Goal: Book appointment/travel/reservation

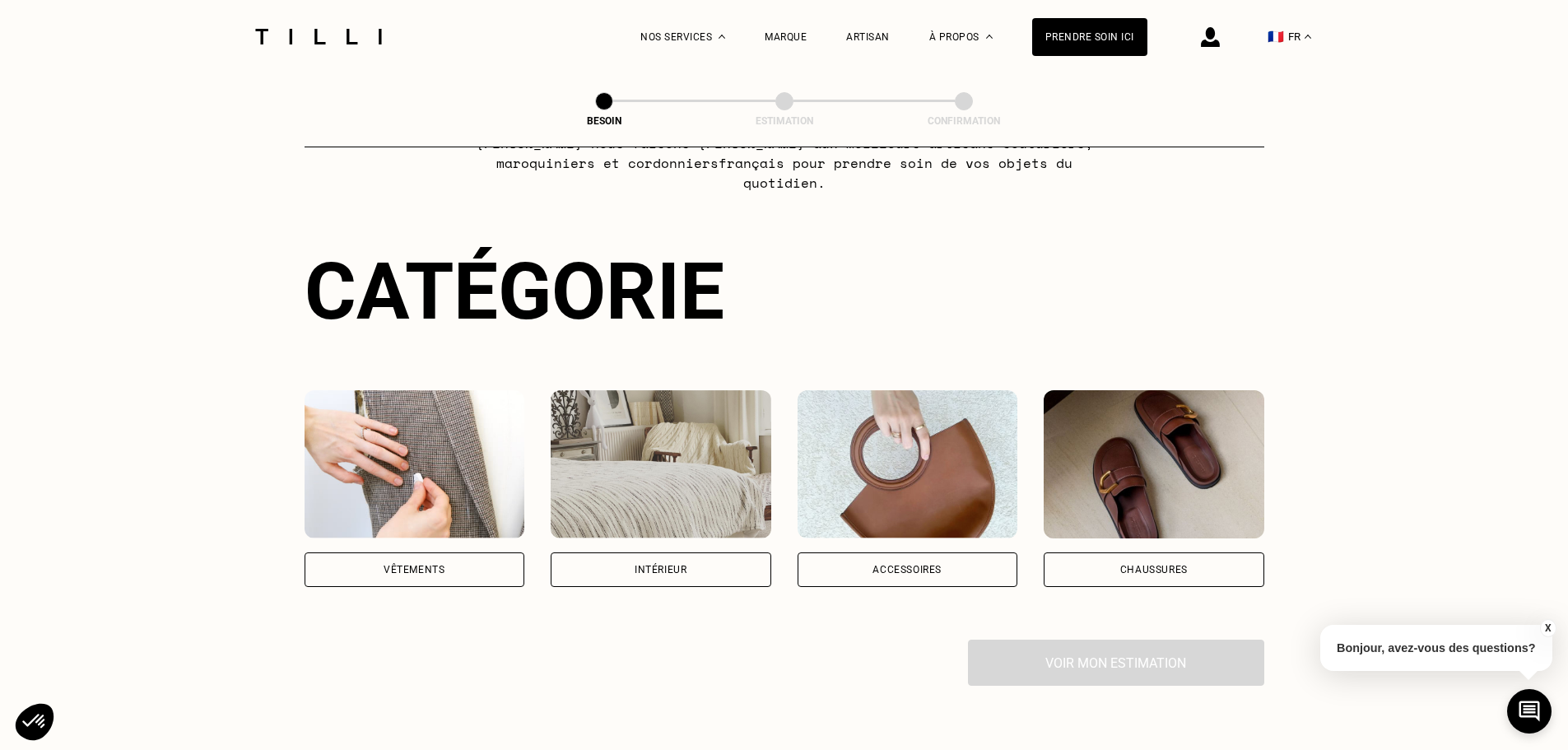
scroll to position [246, 0]
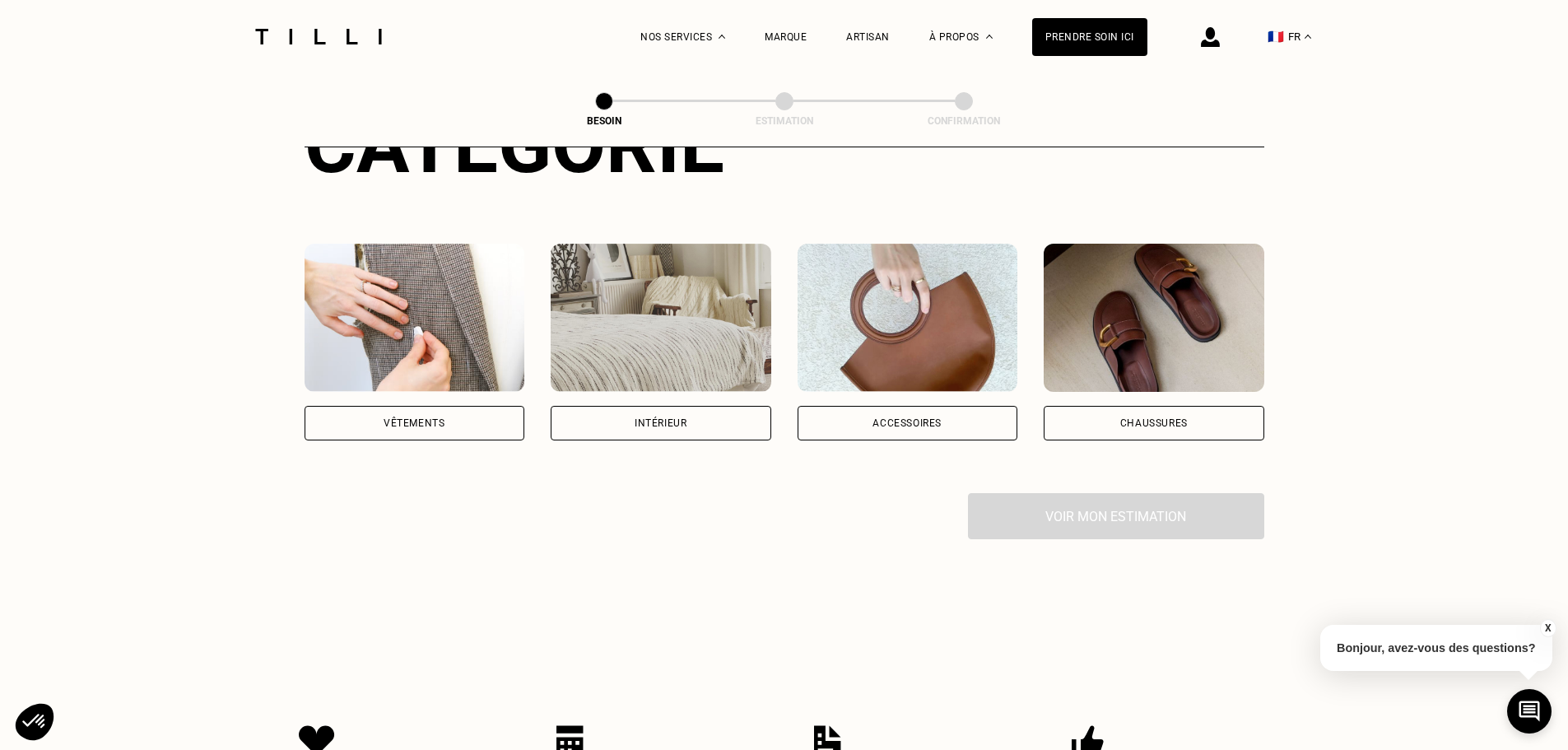
click at [417, 405] on div "Vêtements" at bounding box center [414, 422] width 221 height 35
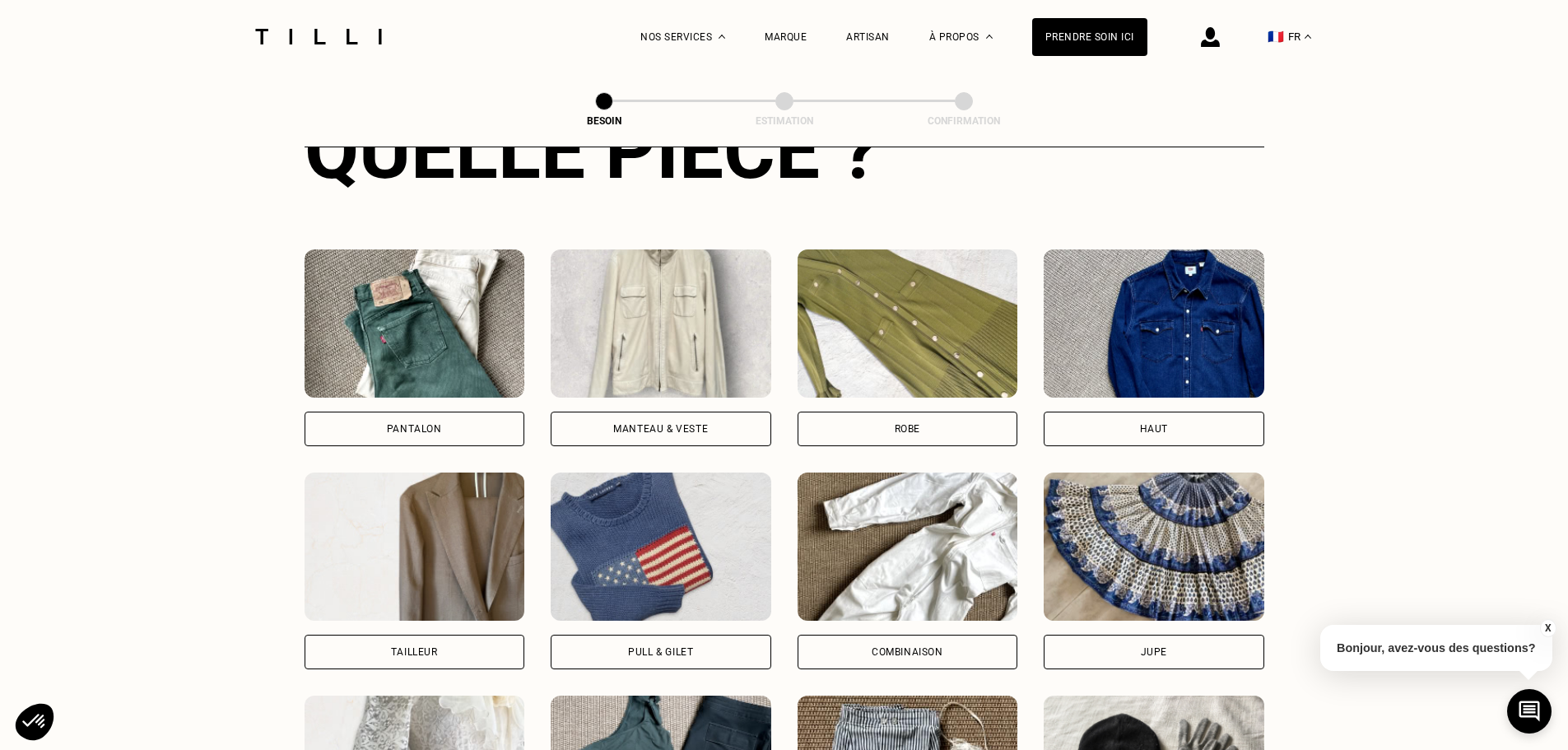
scroll to position [697, 0]
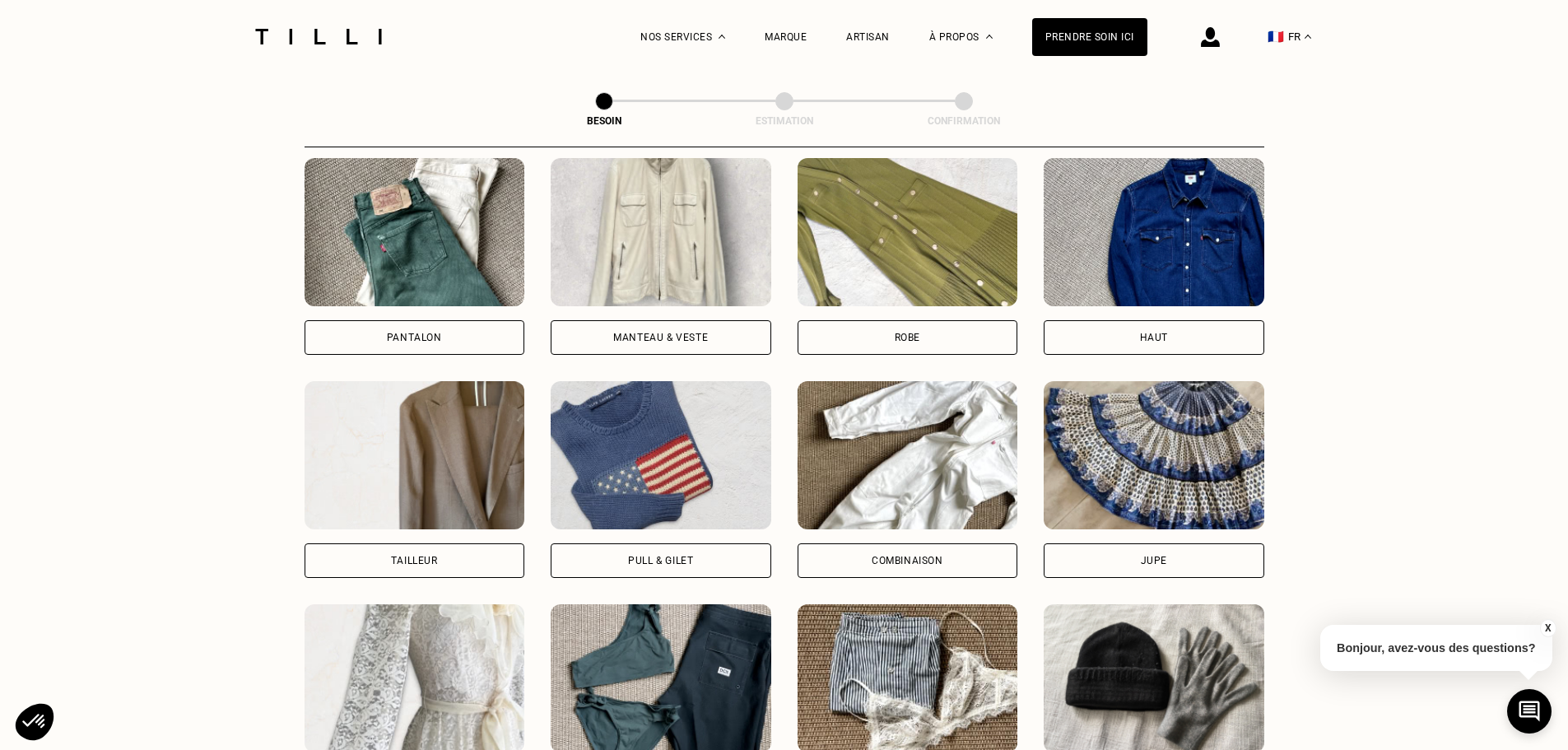
click at [1162, 297] on div "Haut" at bounding box center [1154, 256] width 221 height 197
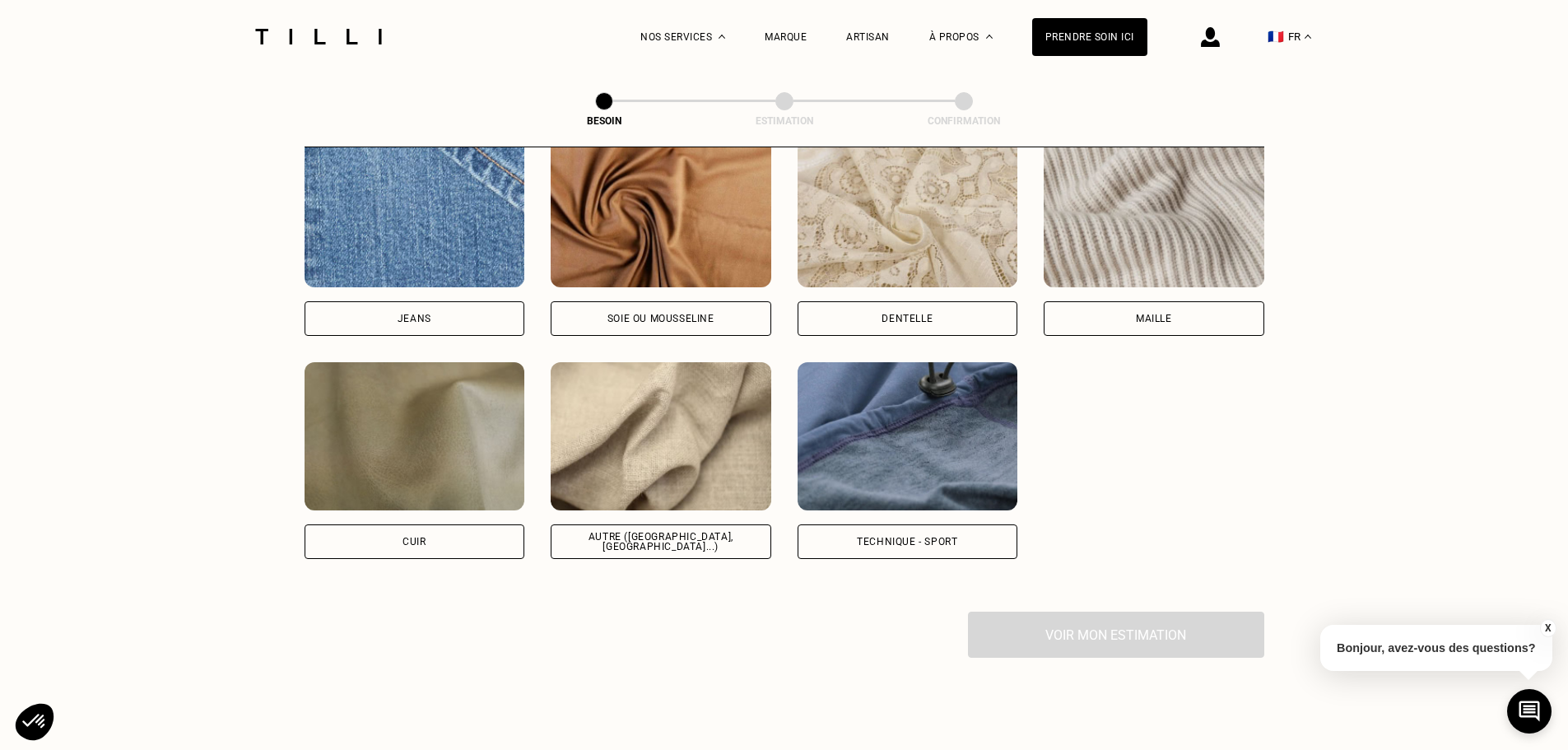
scroll to position [1762, 0]
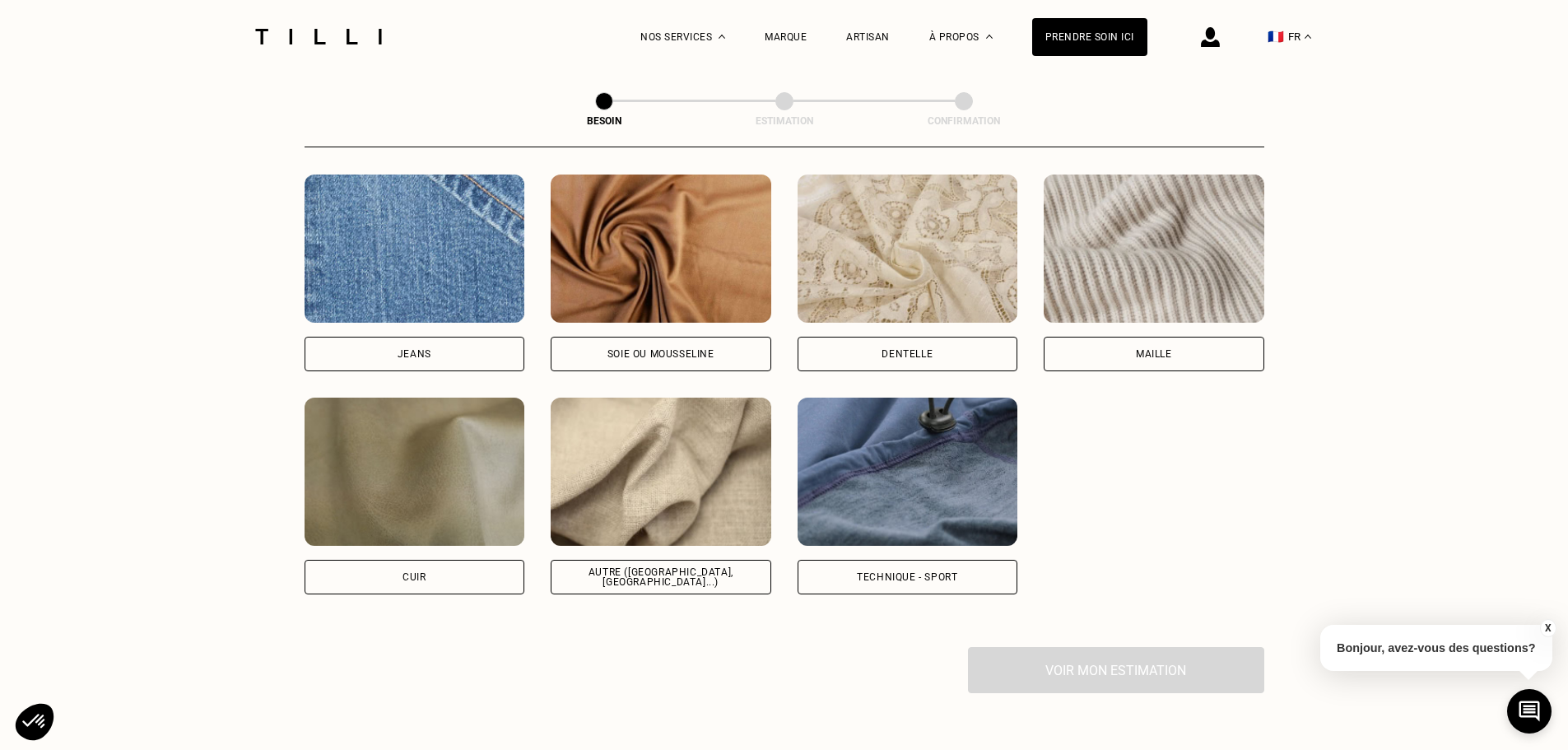
click at [746, 472] on img at bounding box center [661, 471] width 221 height 148
select select "FR"
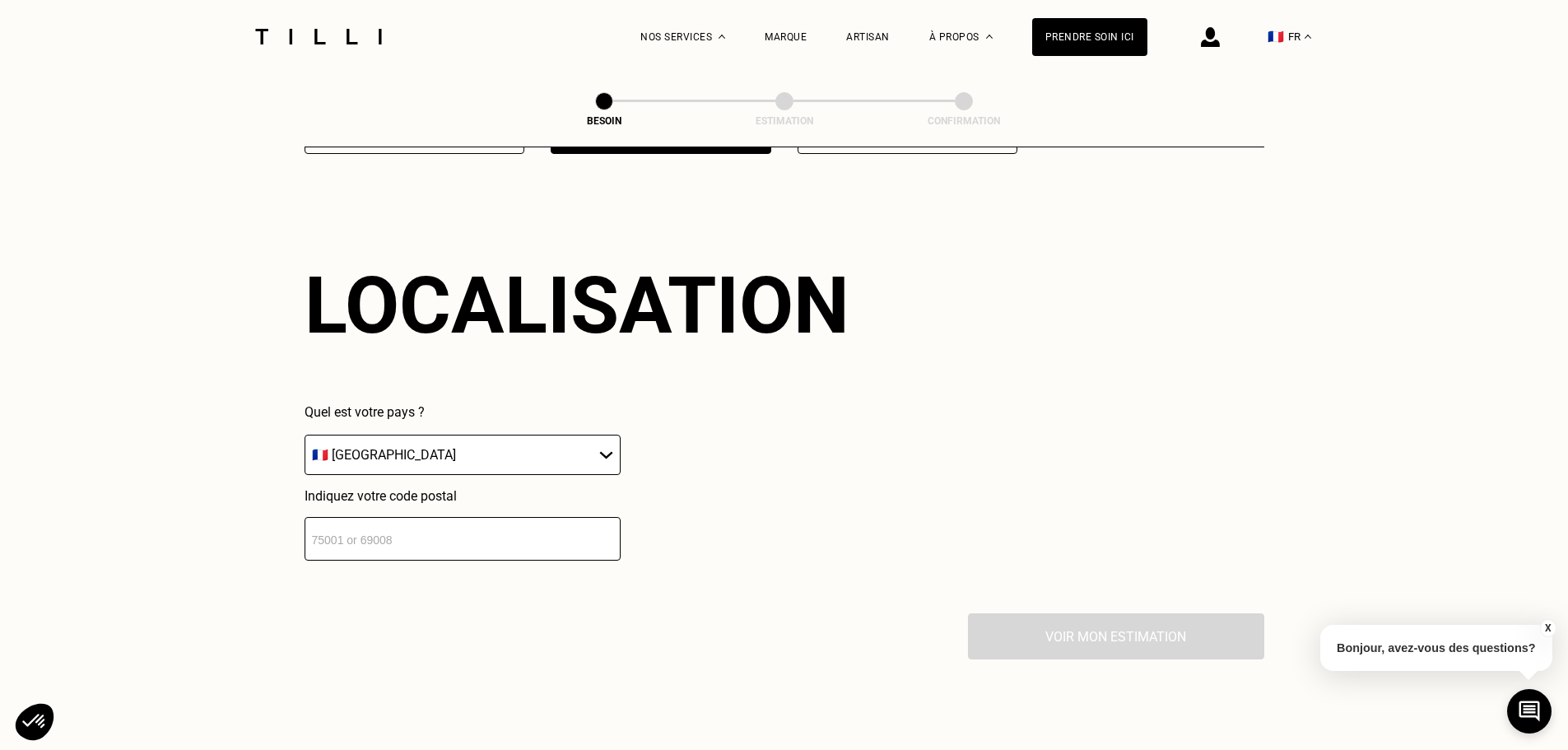
scroll to position [2212, 0]
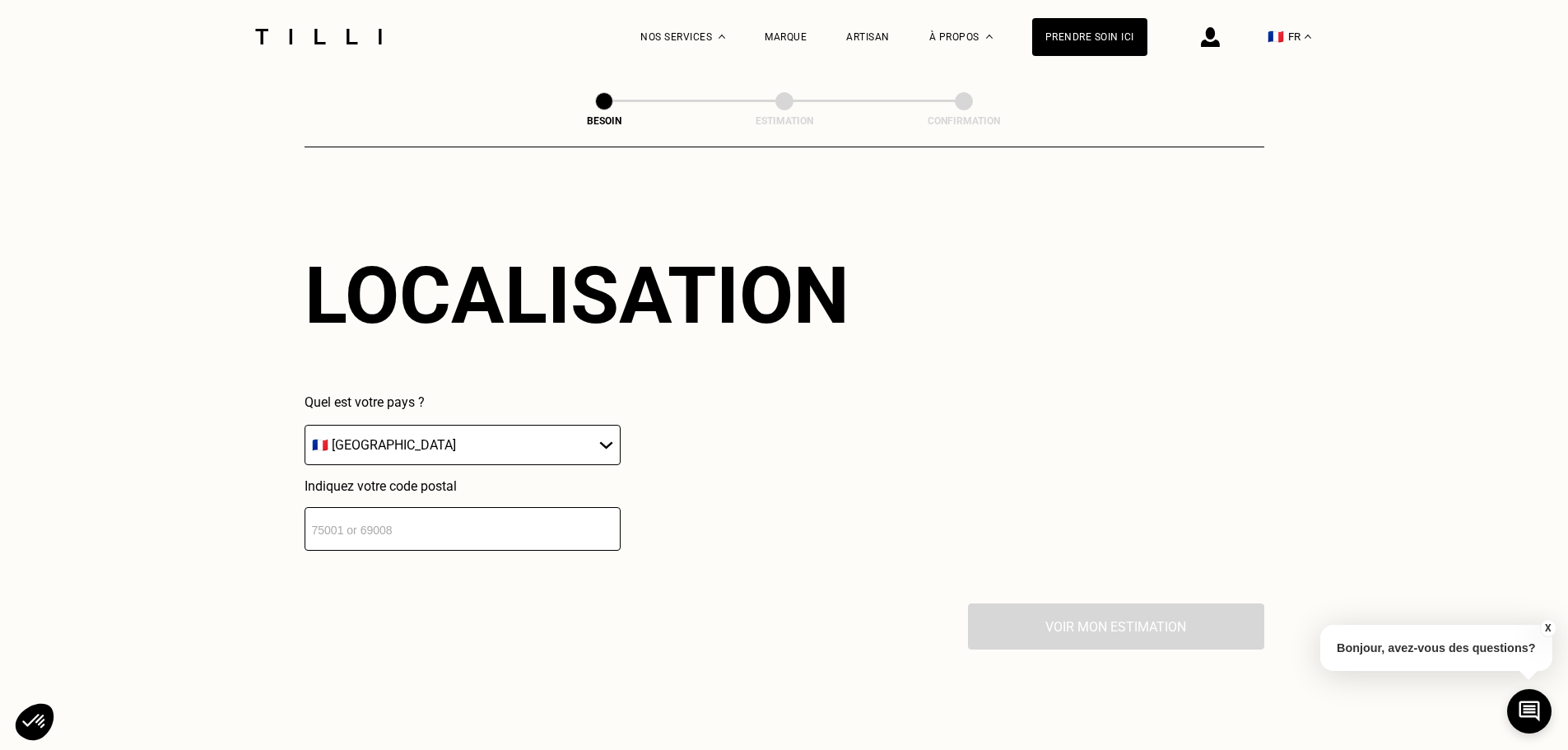
click at [516, 523] on input "number" at bounding box center [462, 528] width 316 height 44
type input "31770"
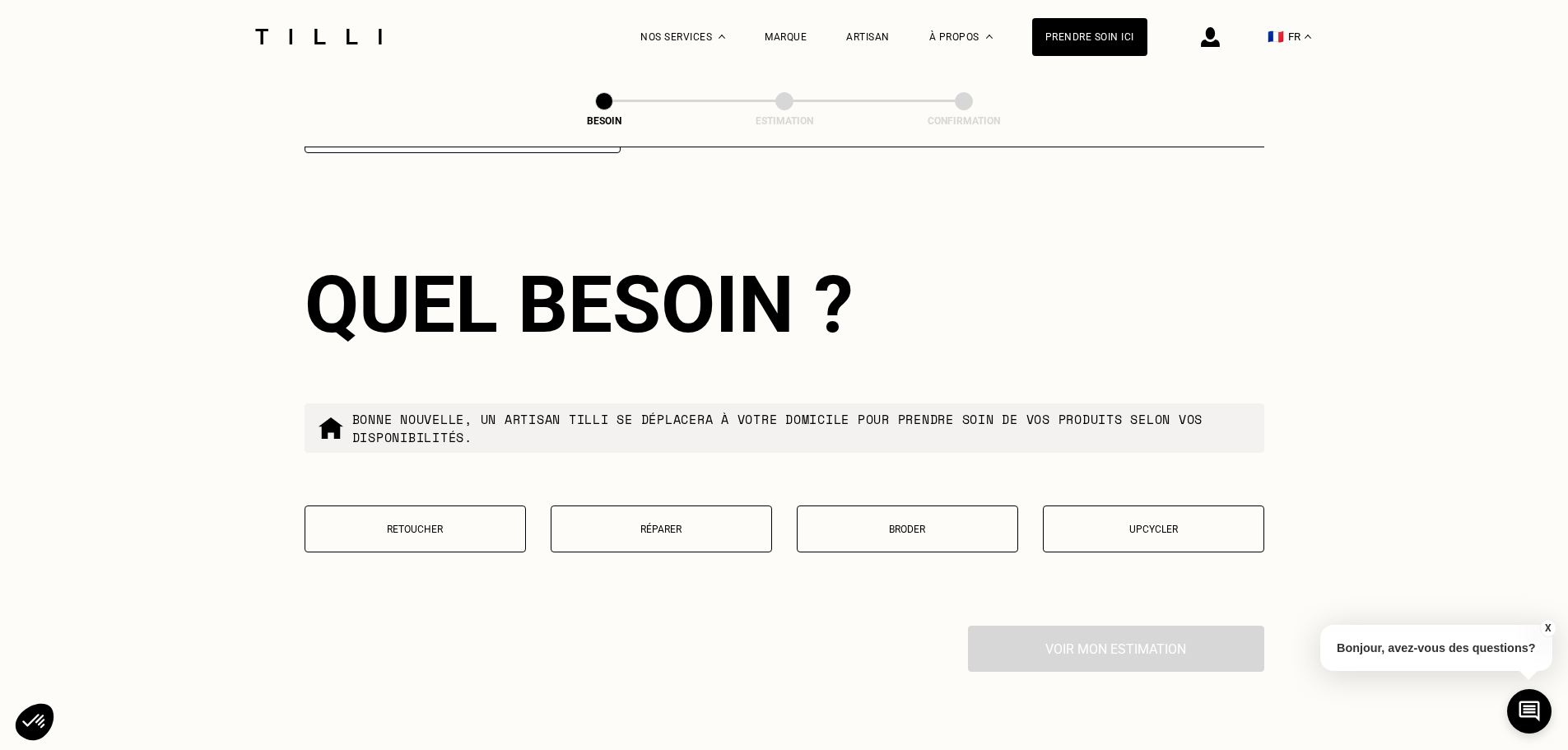
scroll to position [2622, 0]
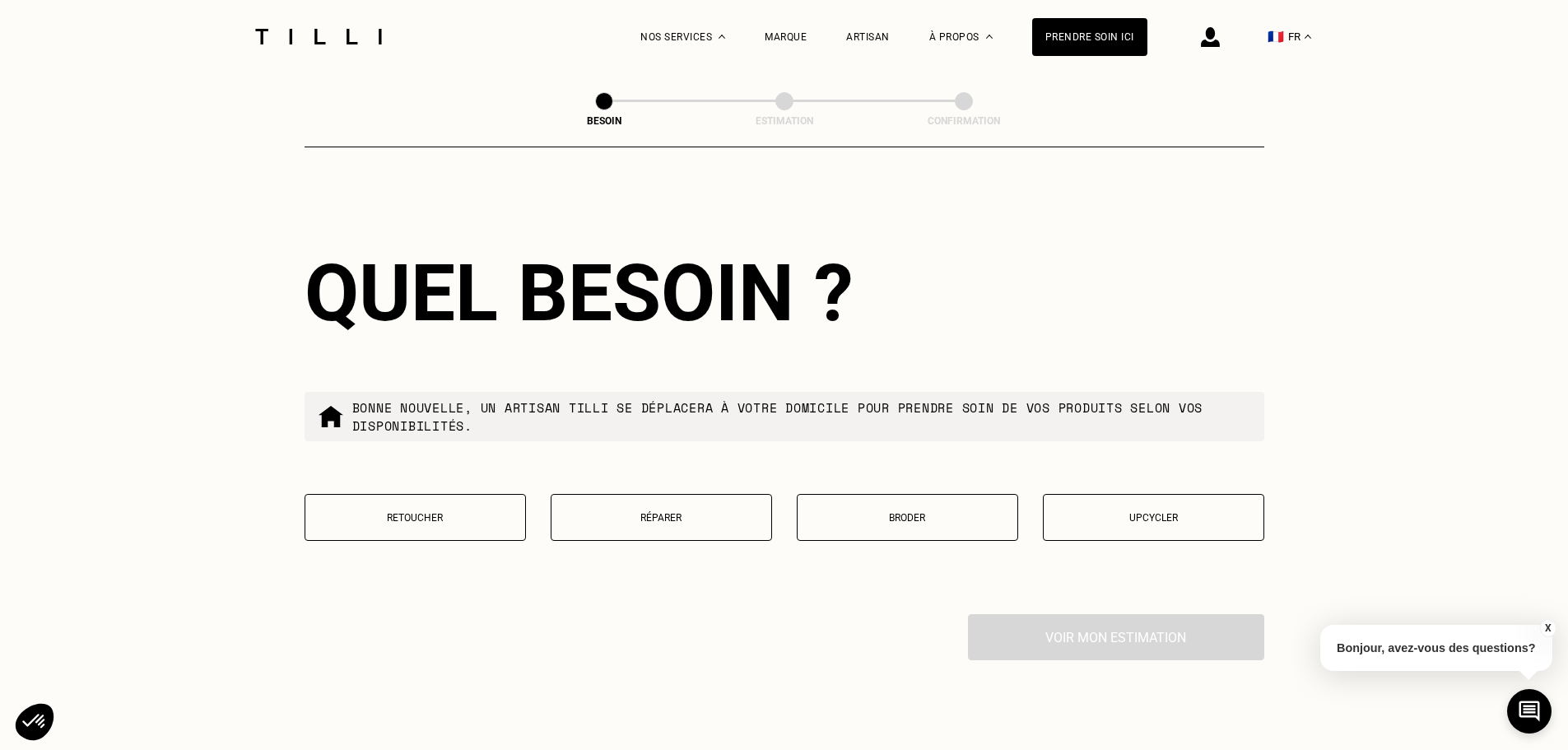
click at [691, 513] on p "Réparer" at bounding box center [661, 518] width 204 height 12
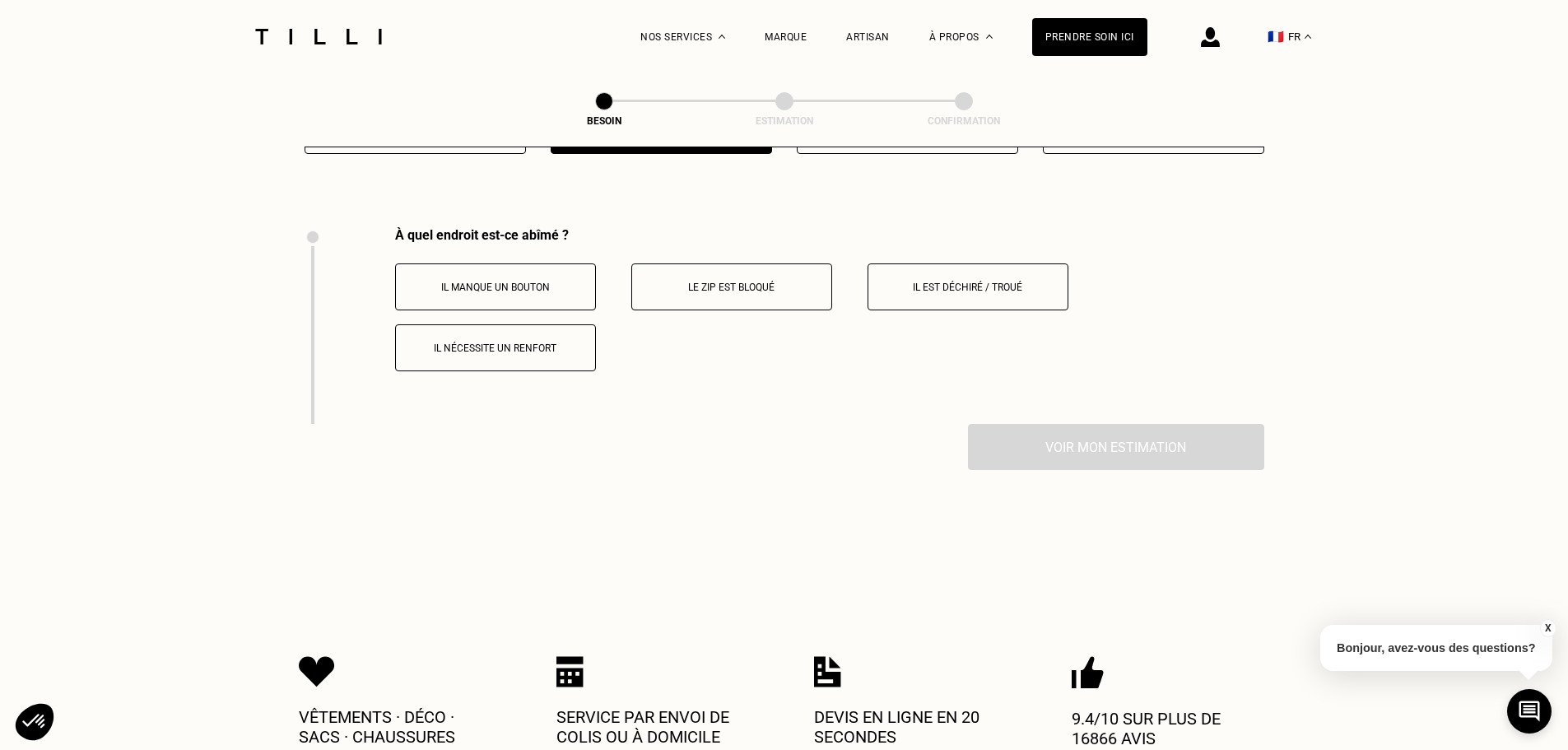
scroll to position [3044, 0]
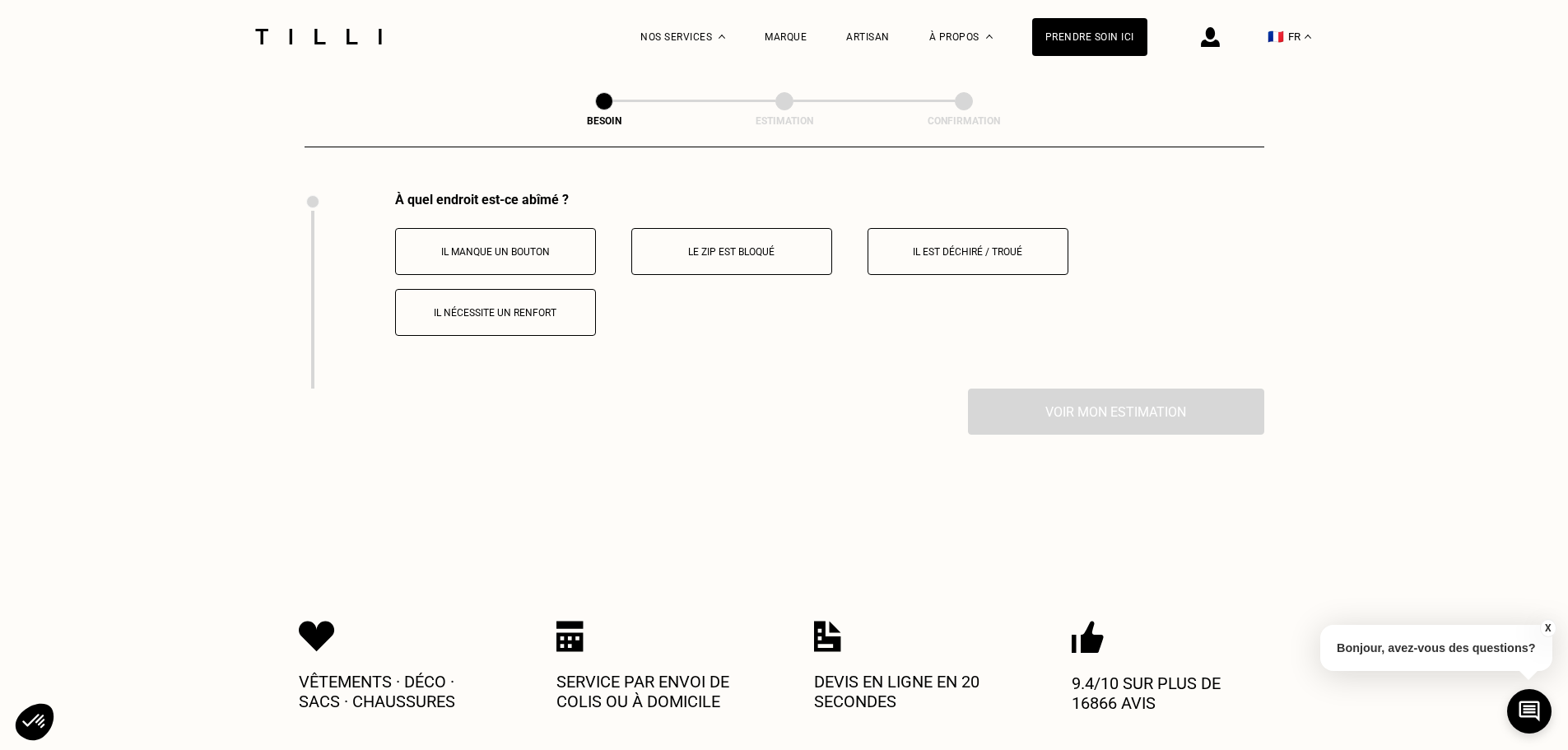
click at [977, 251] on button "Il est déchiré / troué" at bounding box center [968, 250] width 201 height 47
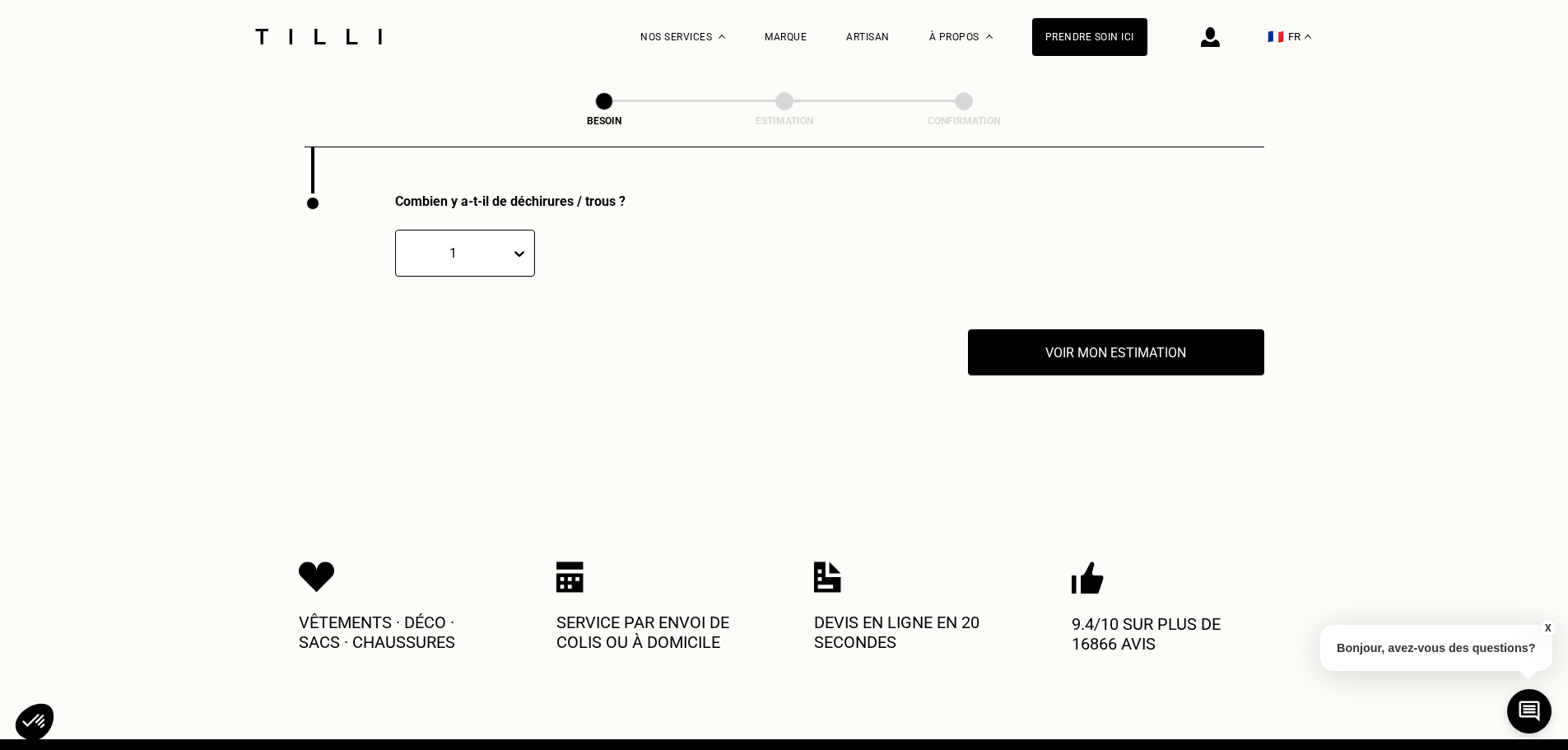
scroll to position [3240, 0]
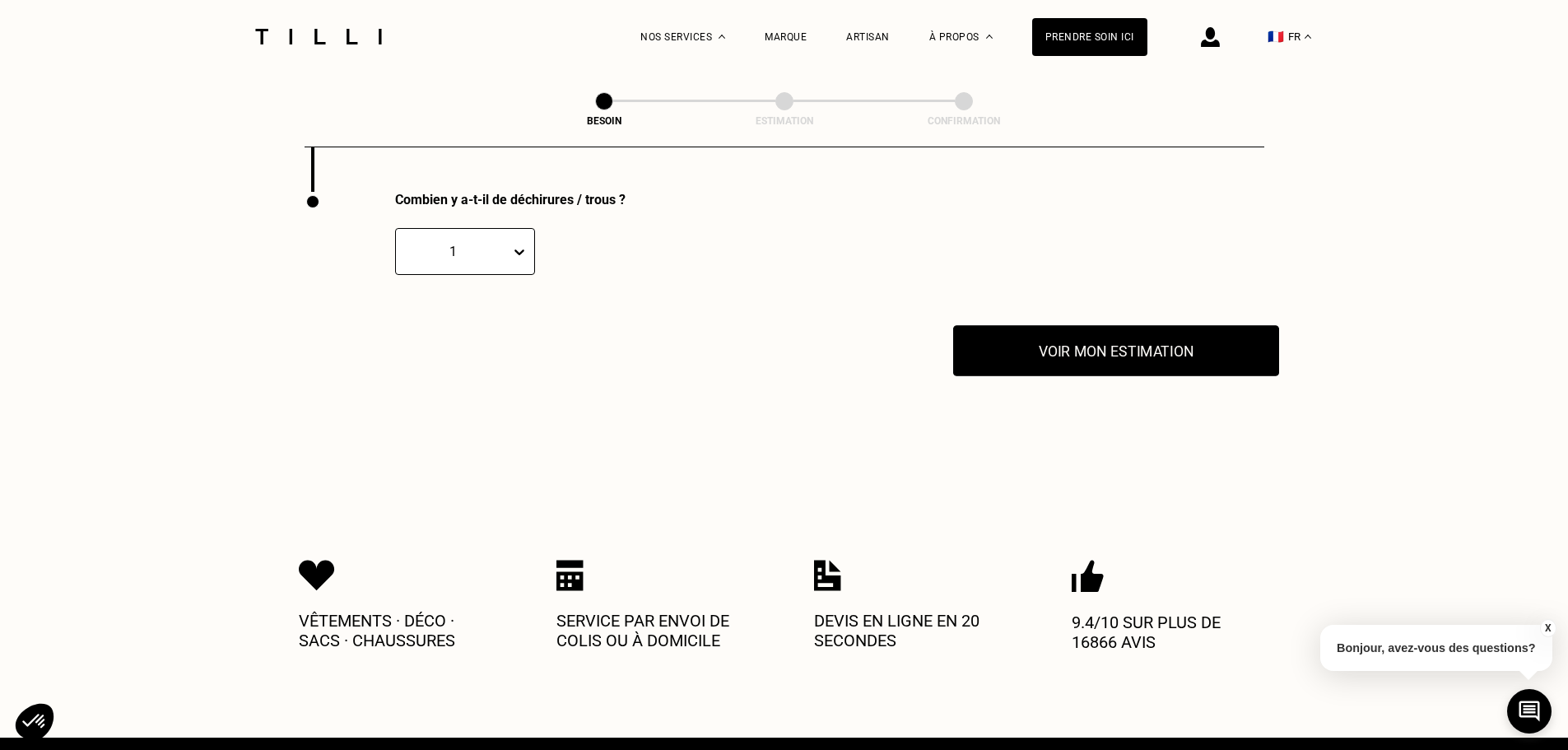
click at [1076, 355] on button "Voir mon estimation" at bounding box center [1116, 350] width 326 height 51
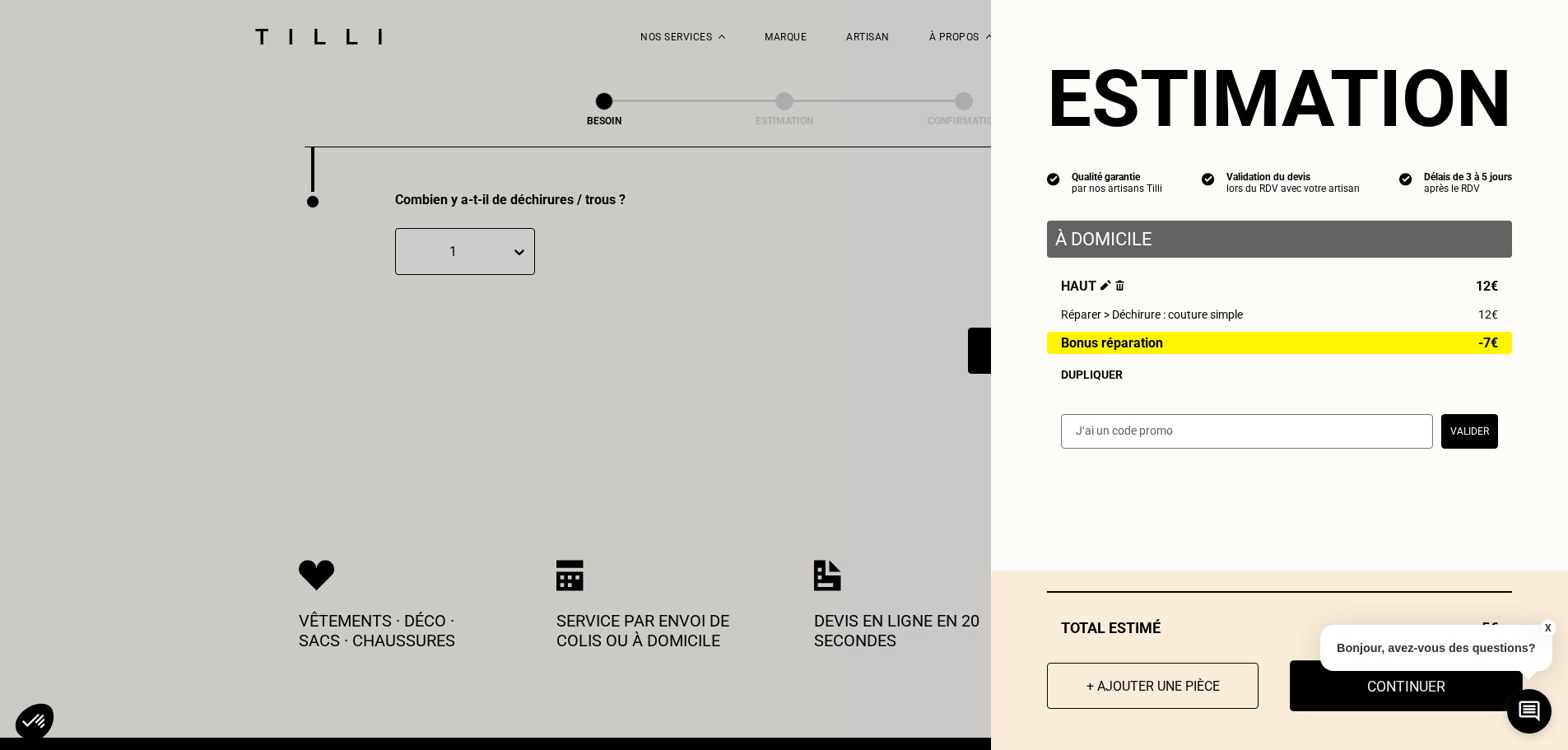
click at [1310, 693] on button "Continuer" at bounding box center [1406, 684] width 233 height 51
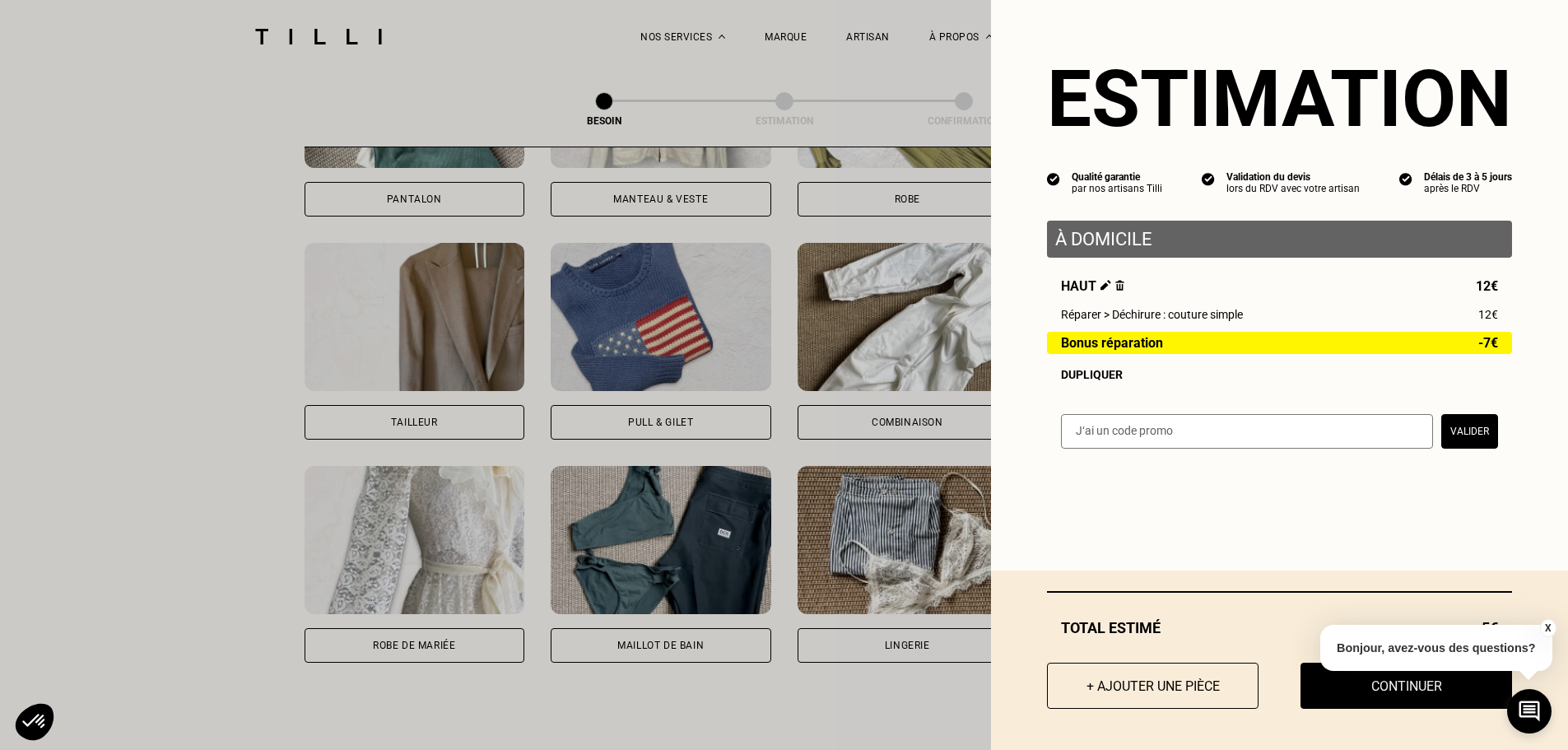
select select "FR"
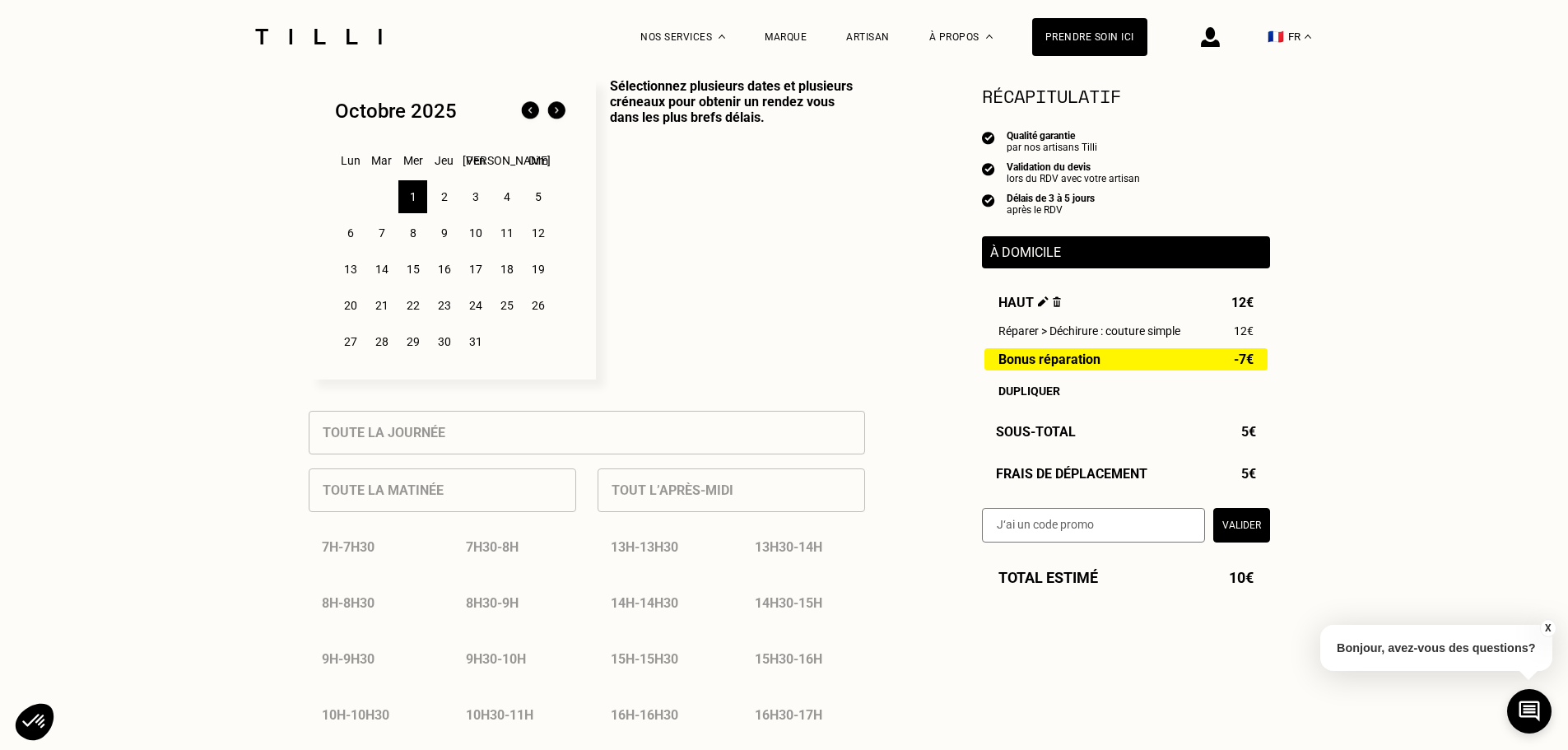
scroll to position [82, 0]
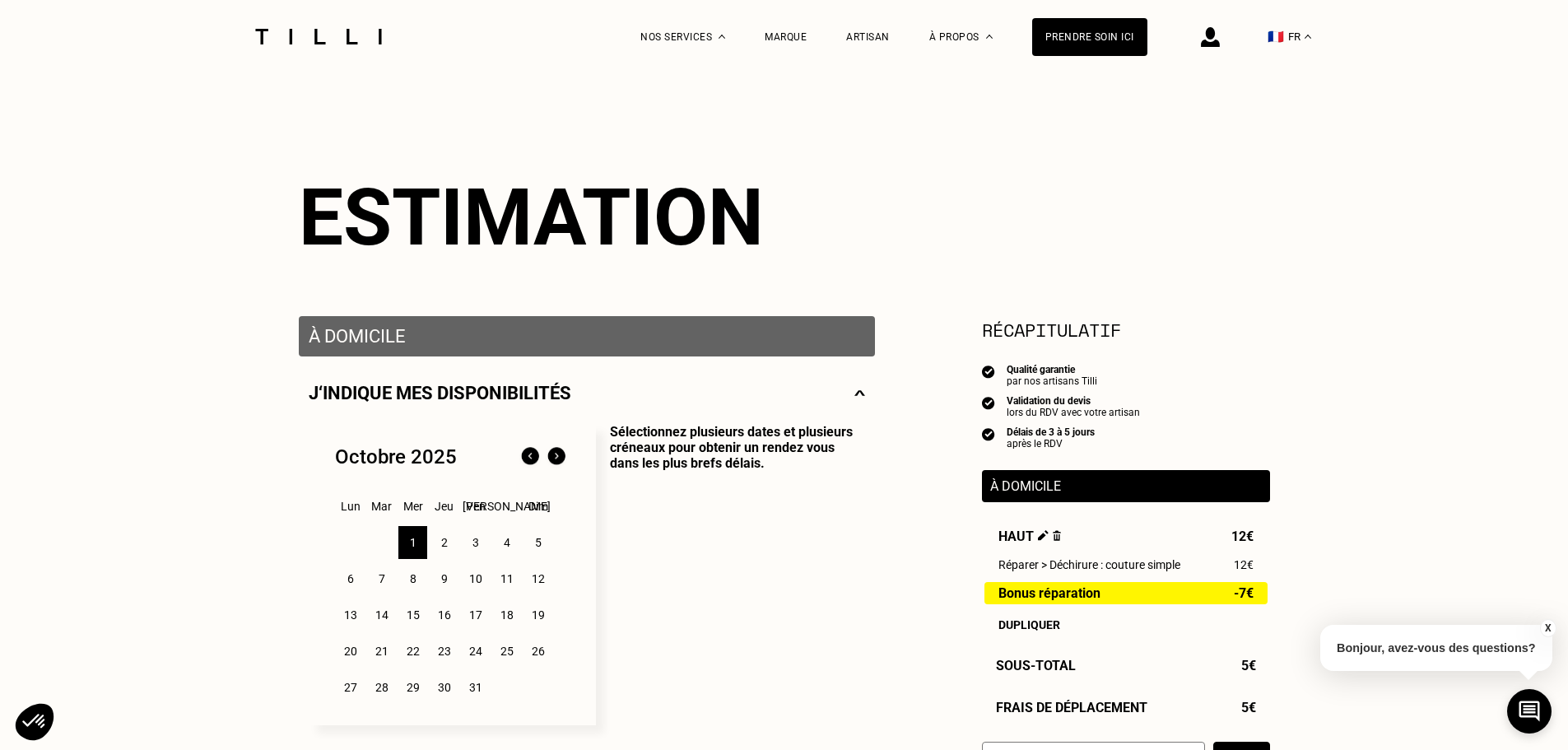
click at [476, 543] on div "3" at bounding box center [475, 541] width 29 height 33
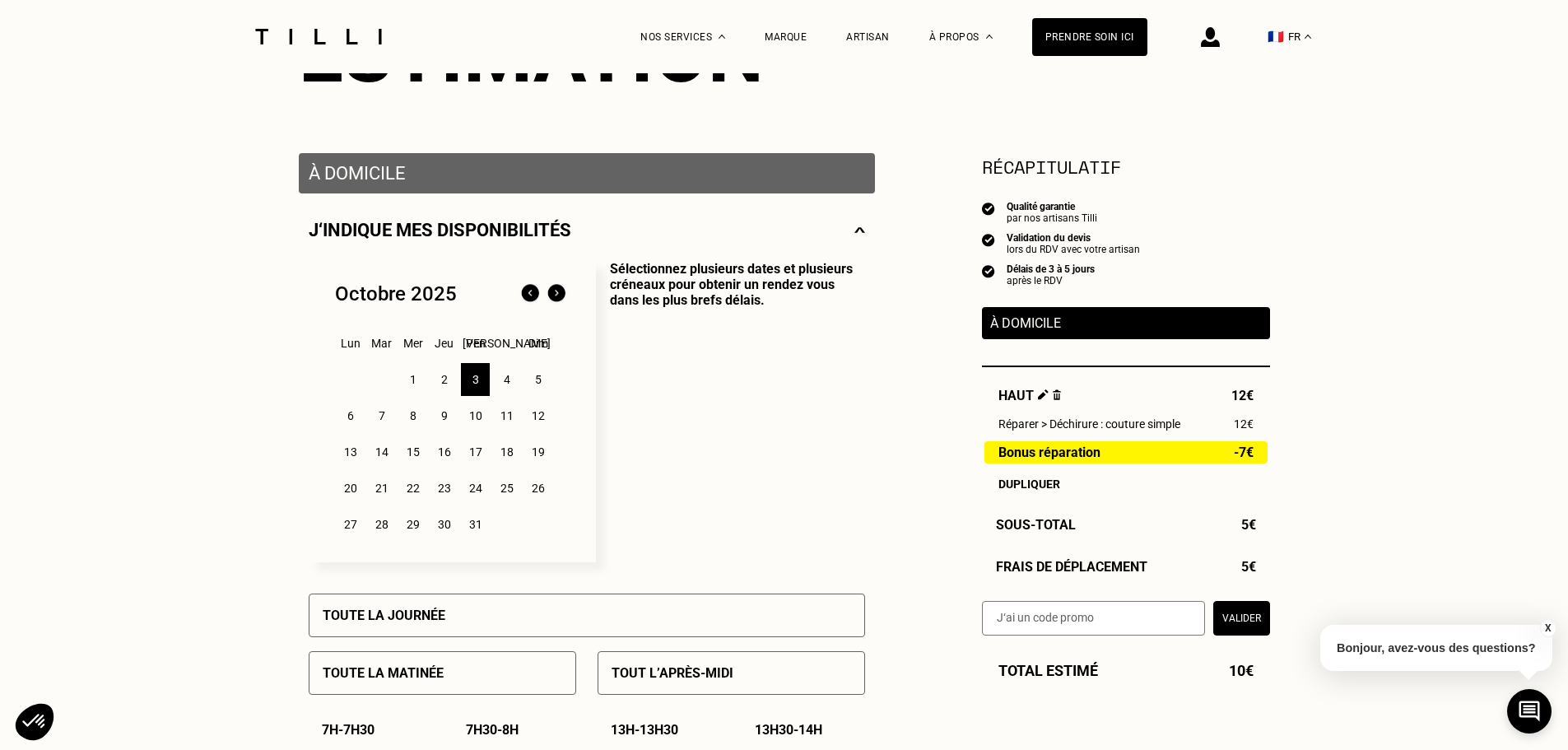
scroll to position [165, 0]
